Goal: Transaction & Acquisition: Purchase product/service

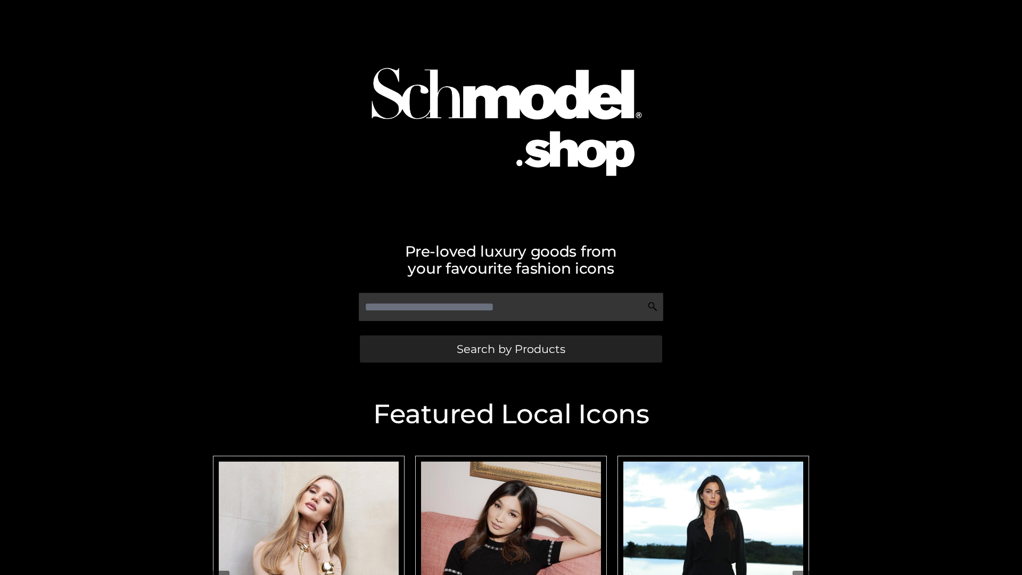
click at [510, 348] on span "Search by Products" at bounding box center [511, 348] width 109 height 11
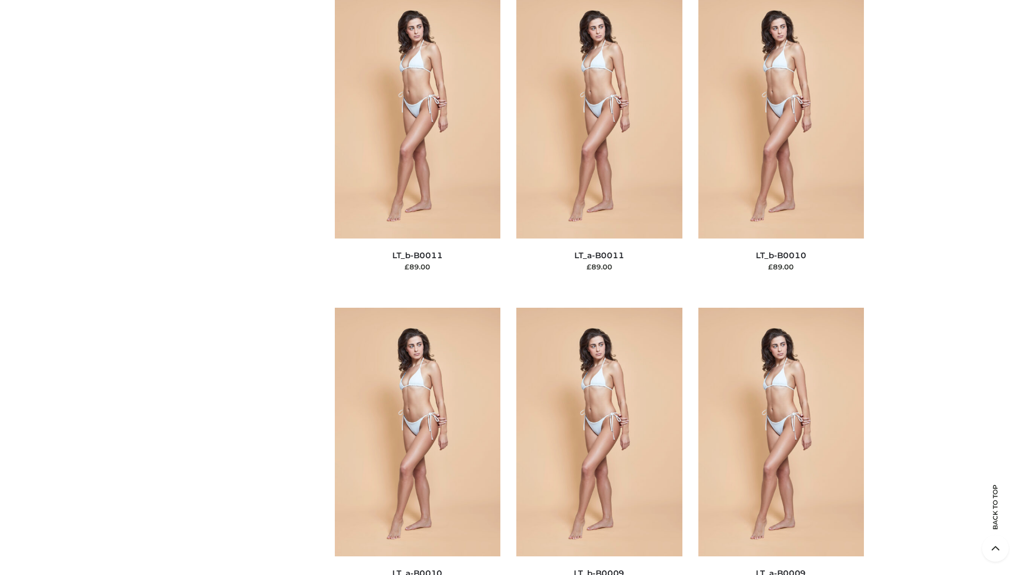
scroll to position [4778, 0]
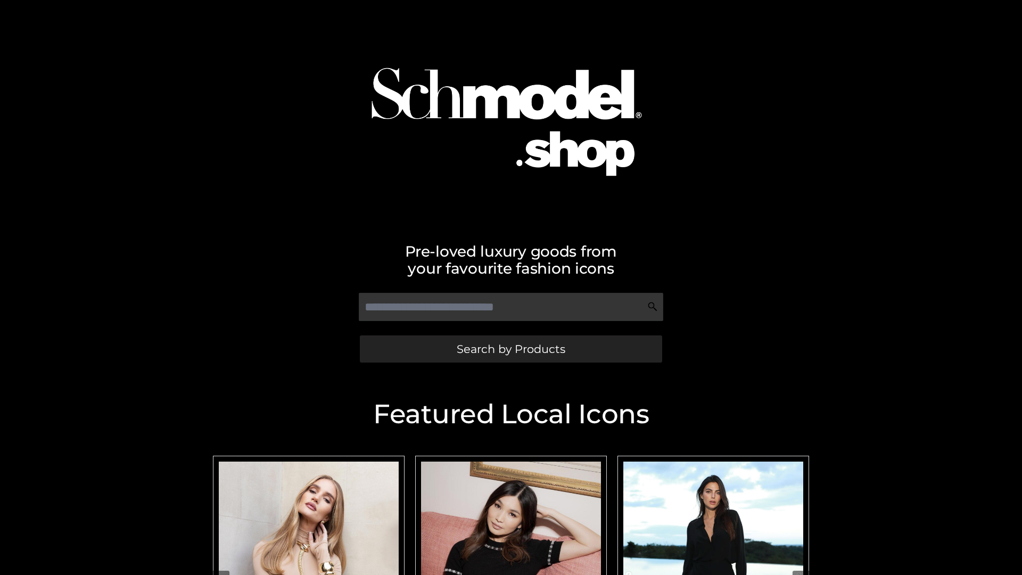
click at [510, 348] on span "Search by Products" at bounding box center [511, 348] width 109 height 11
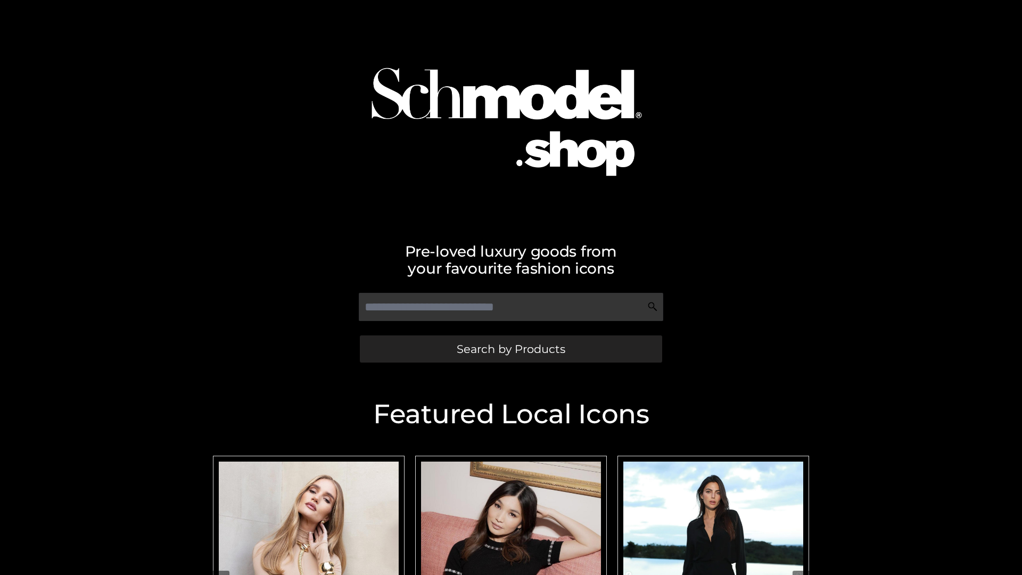
click at [510, 348] on span "Search by Products" at bounding box center [511, 348] width 109 height 11
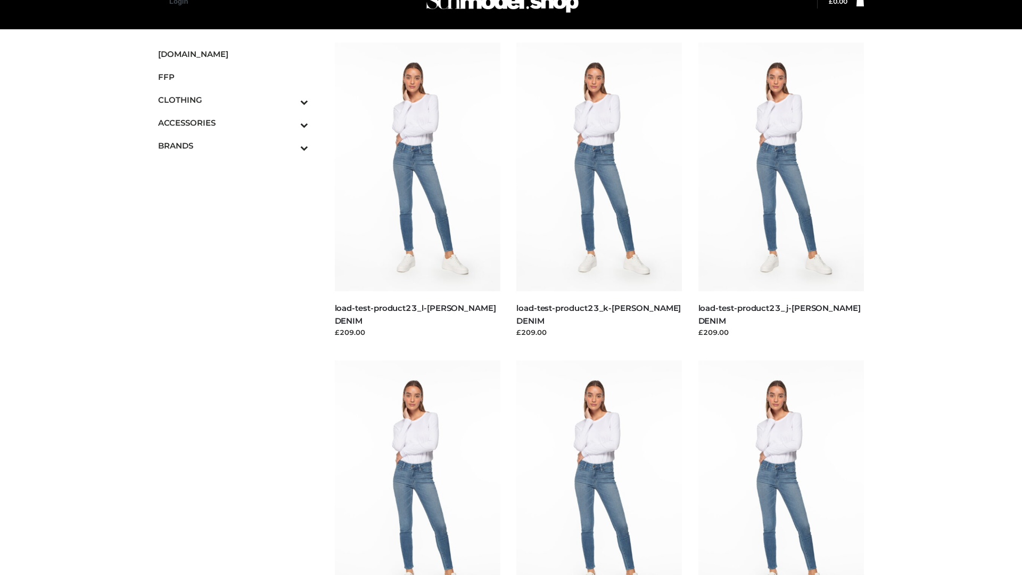
scroll to position [27, 0]
